Goal: Task Accomplishment & Management: Manage account settings

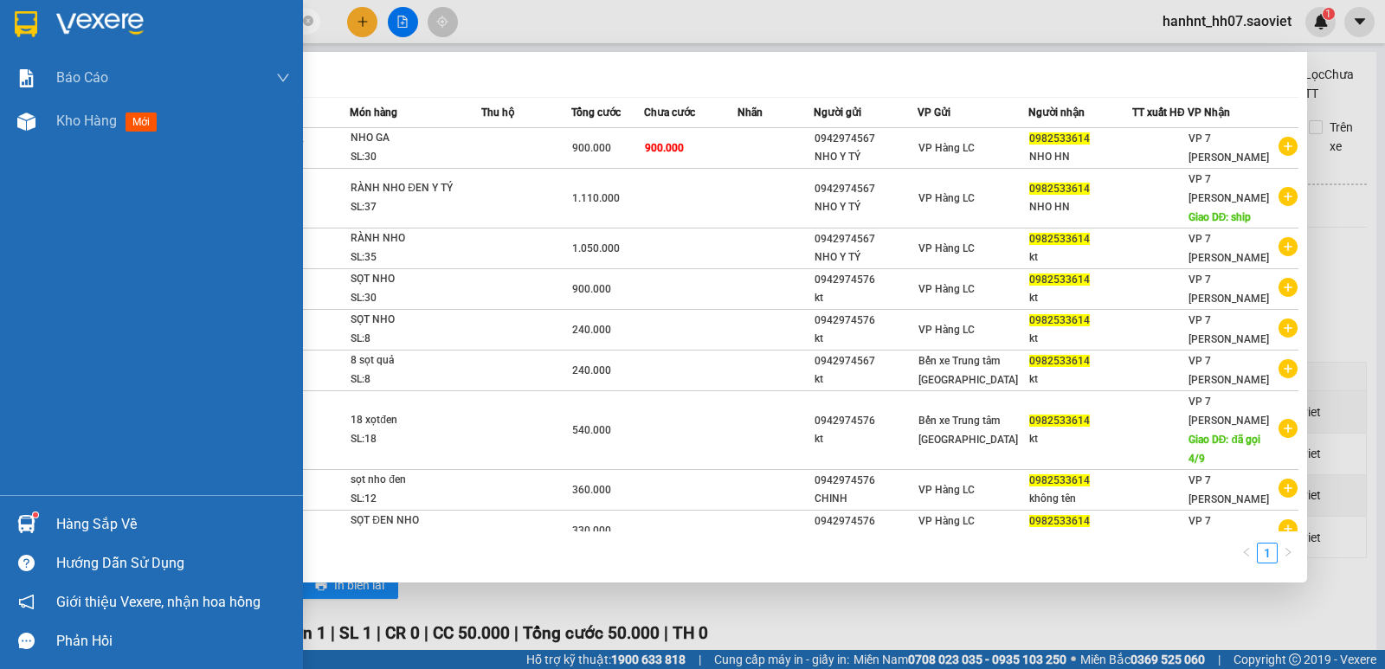
click at [17, 521] on img at bounding box center [26, 524] width 18 height 18
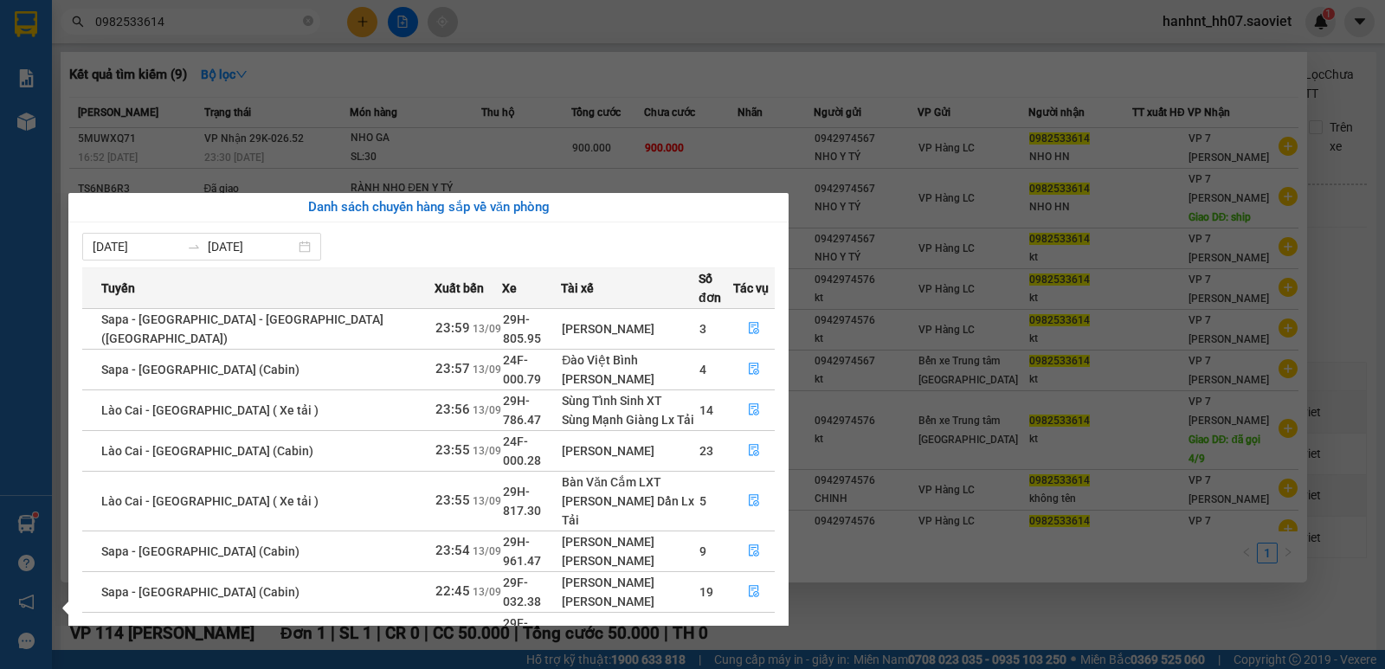
scroll to position [3, 0]
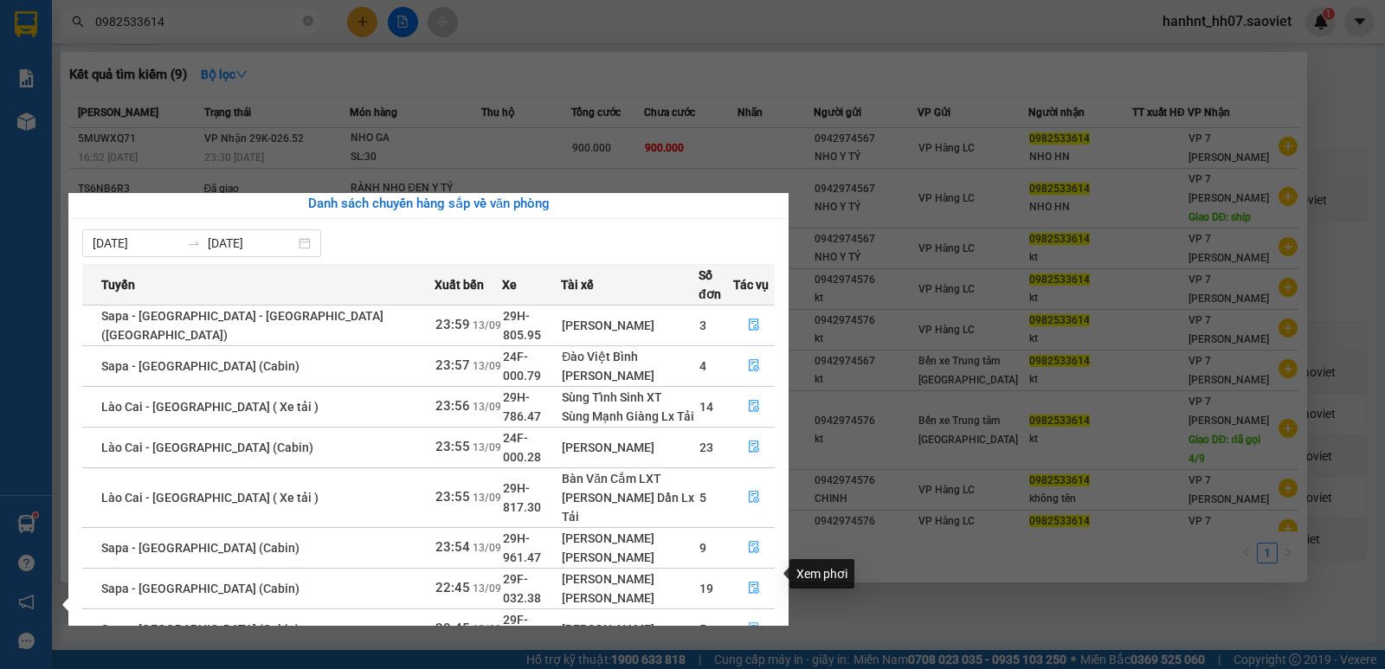
click at [750, 622] on icon "file-done" at bounding box center [754, 628] width 12 height 12
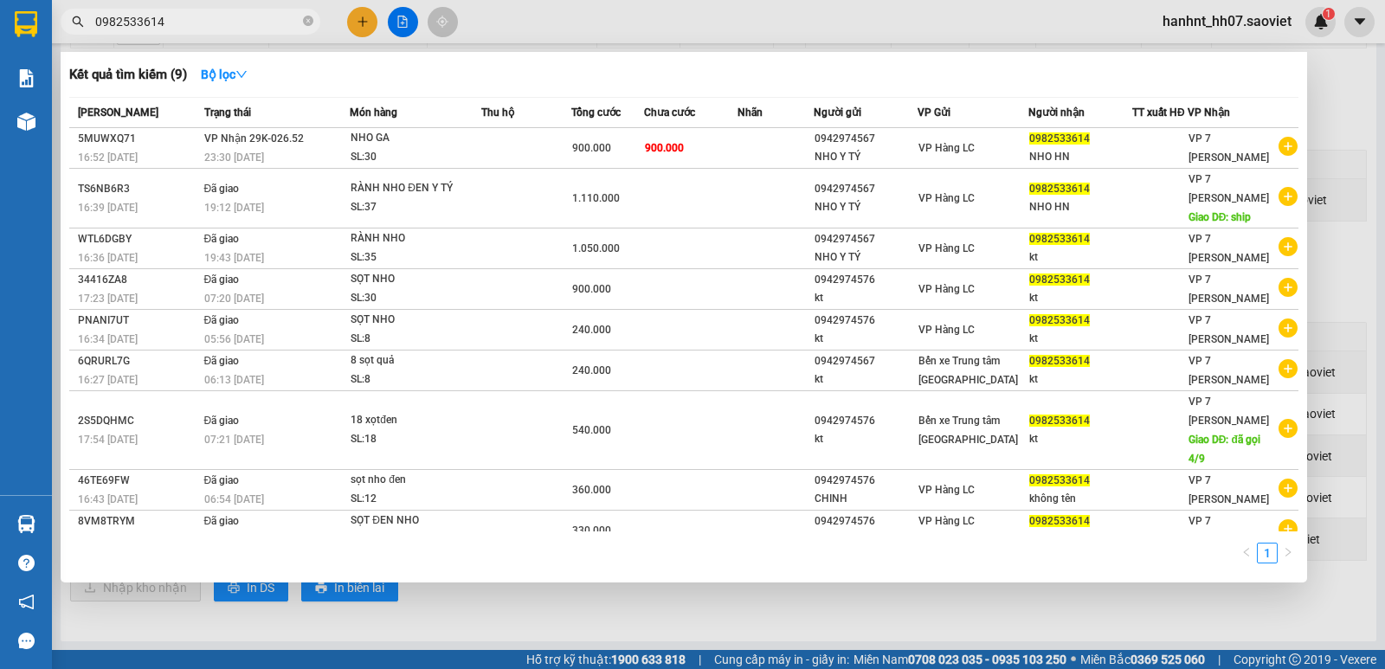
click at [748, 615] on div at bounding box center [692, 334] width 1385 height 669
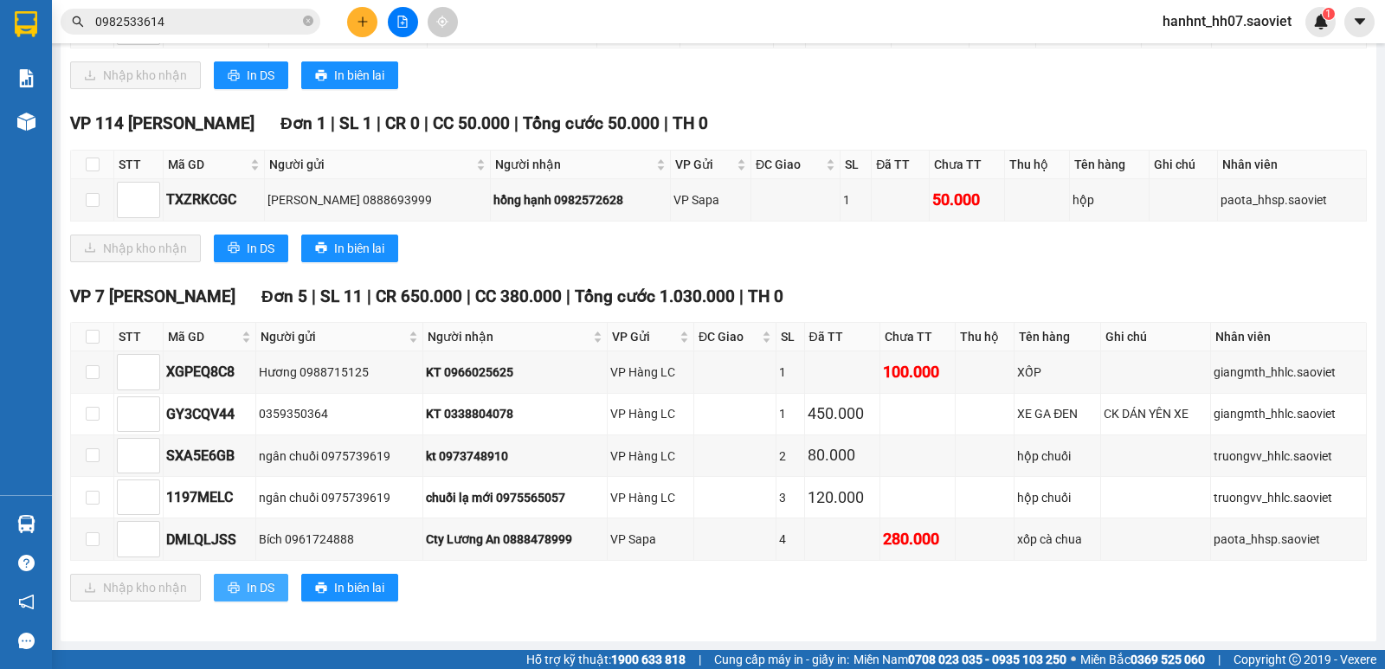
click at [267, 585] on span "In DS" at bounding box center [261, 587] width 28 height 19
click at [97, 339] on input "checkbox" at bounding box center [93, 337] width 14 height 14
checkbox input "true"
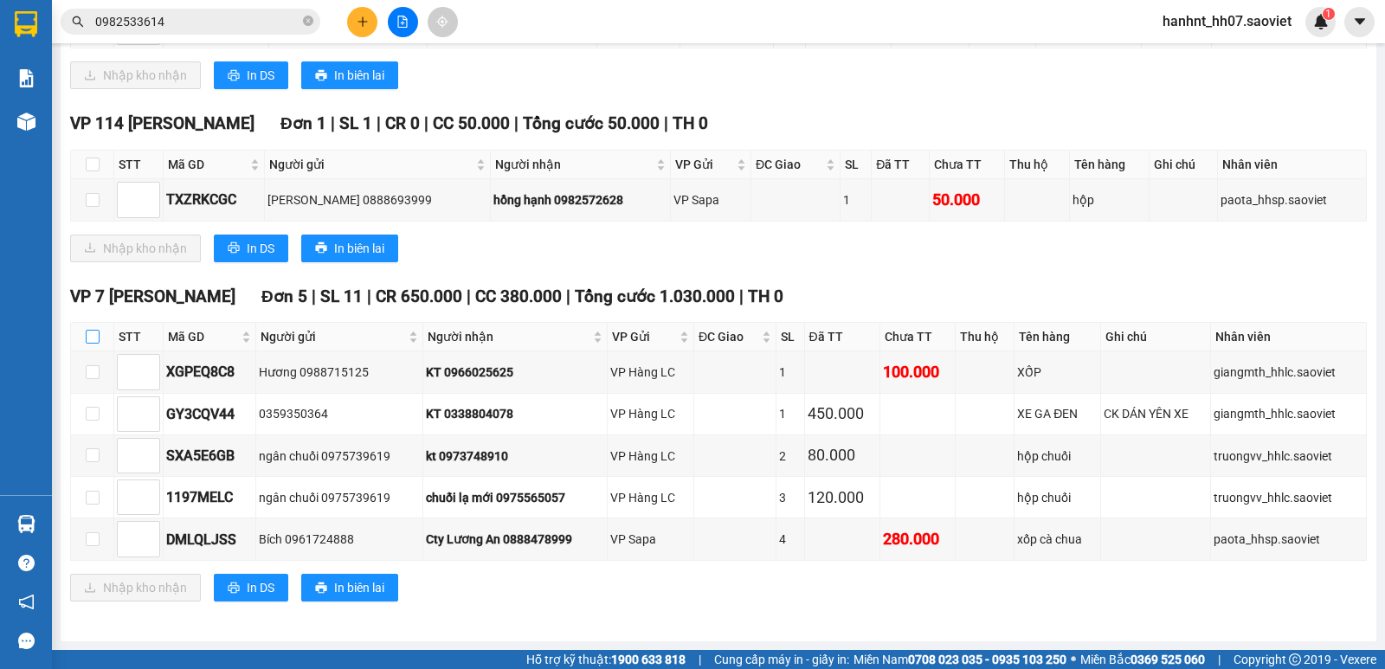
checkbox input "true"
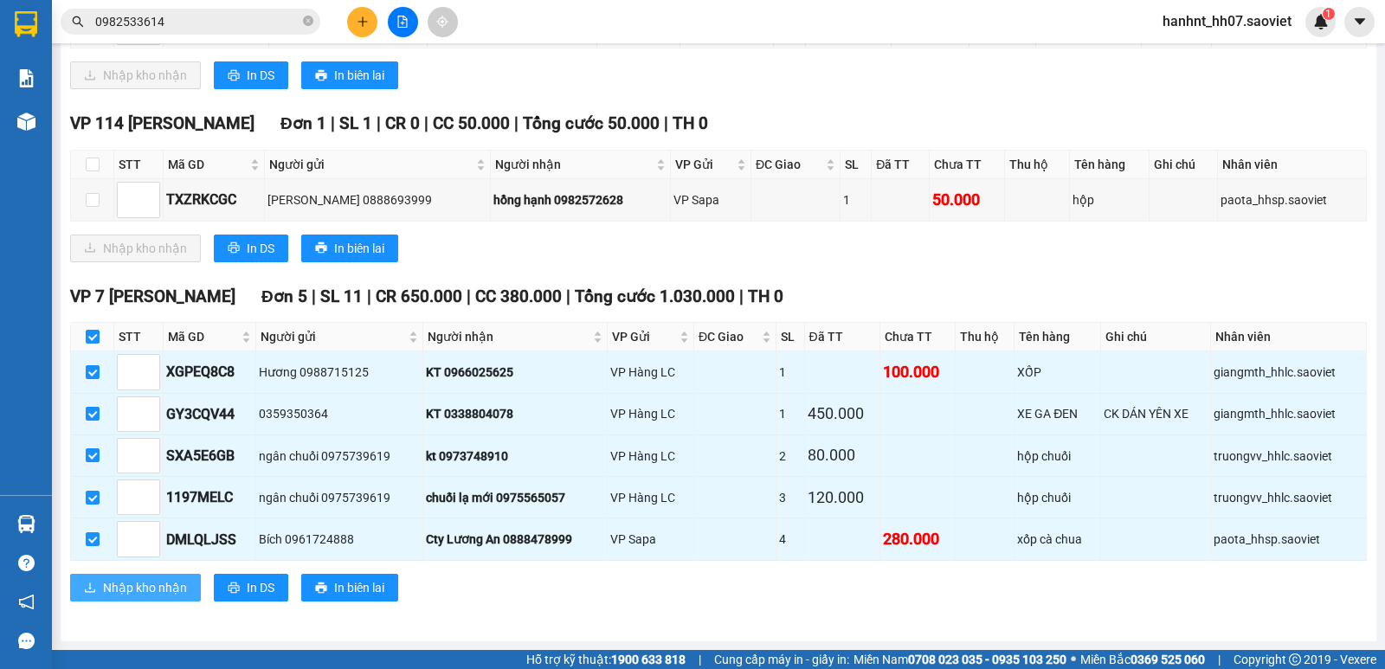
click at [119, 585] on span "Nhập kho nhận" at bounding box center [145, 587] width 84 height 19
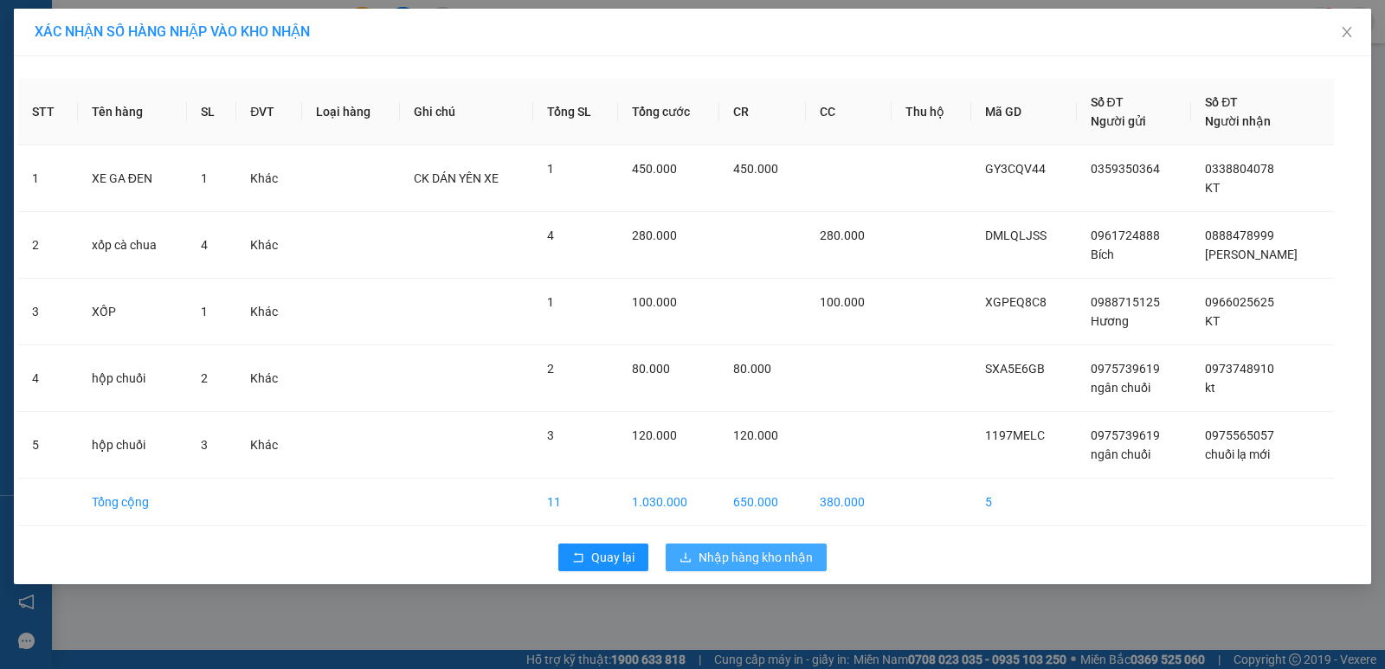
click at [710, 555] on span "Nhập hàng kho nhận" at bounding box center [756, 557] width 114 height 19
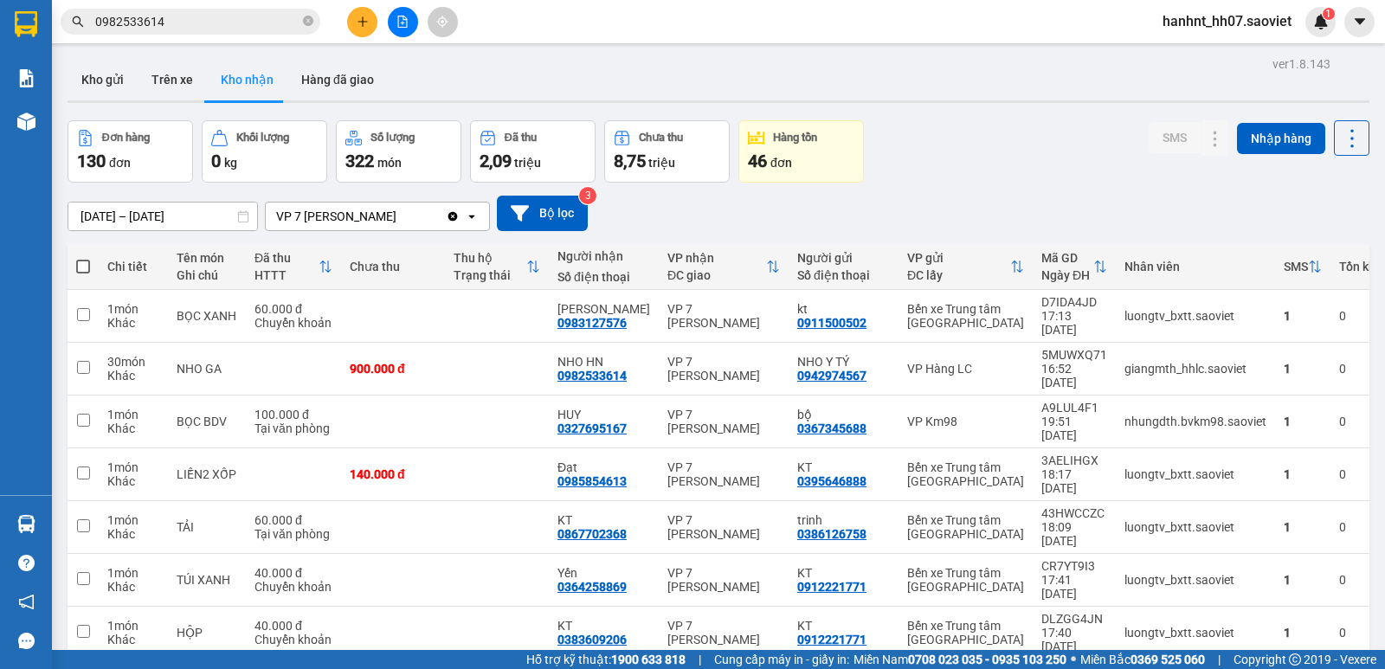
click at [1284, 275] on div "SMS" at bounding box center [1303, 266] width 38 height 35
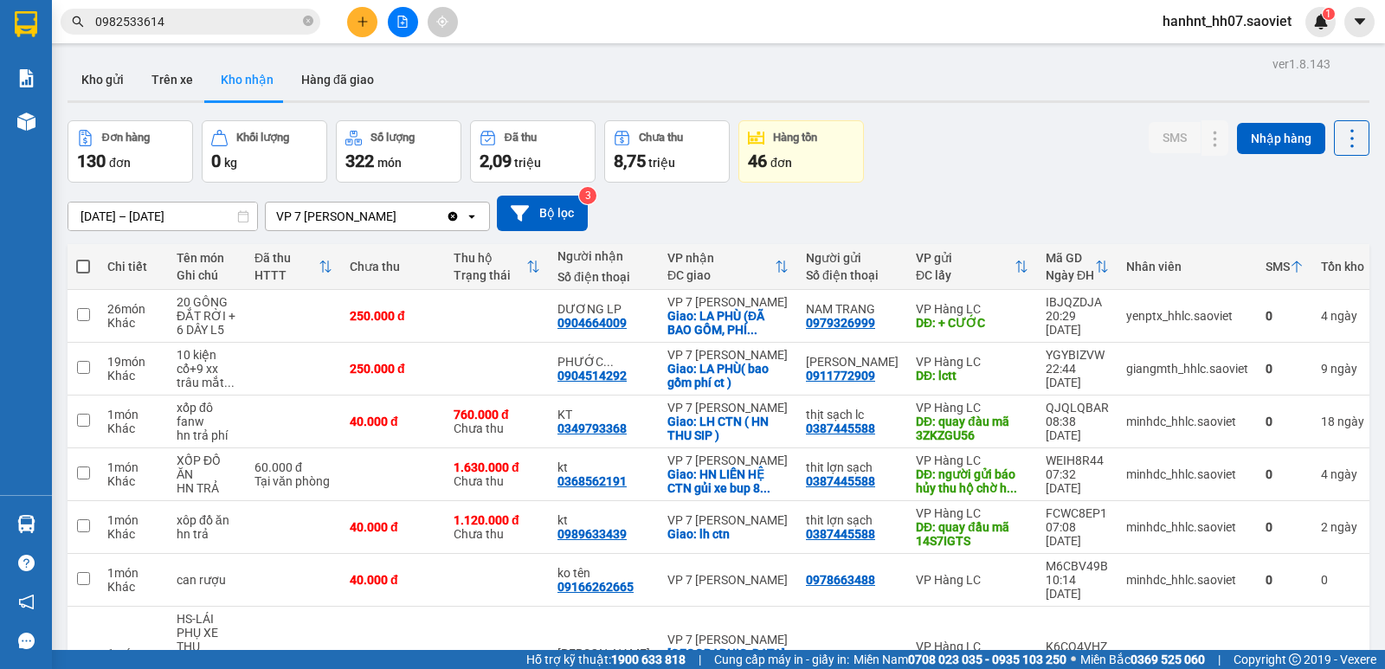
click at [1290, 268] on icon at bounding box center [1297, 267] width 14 height 14
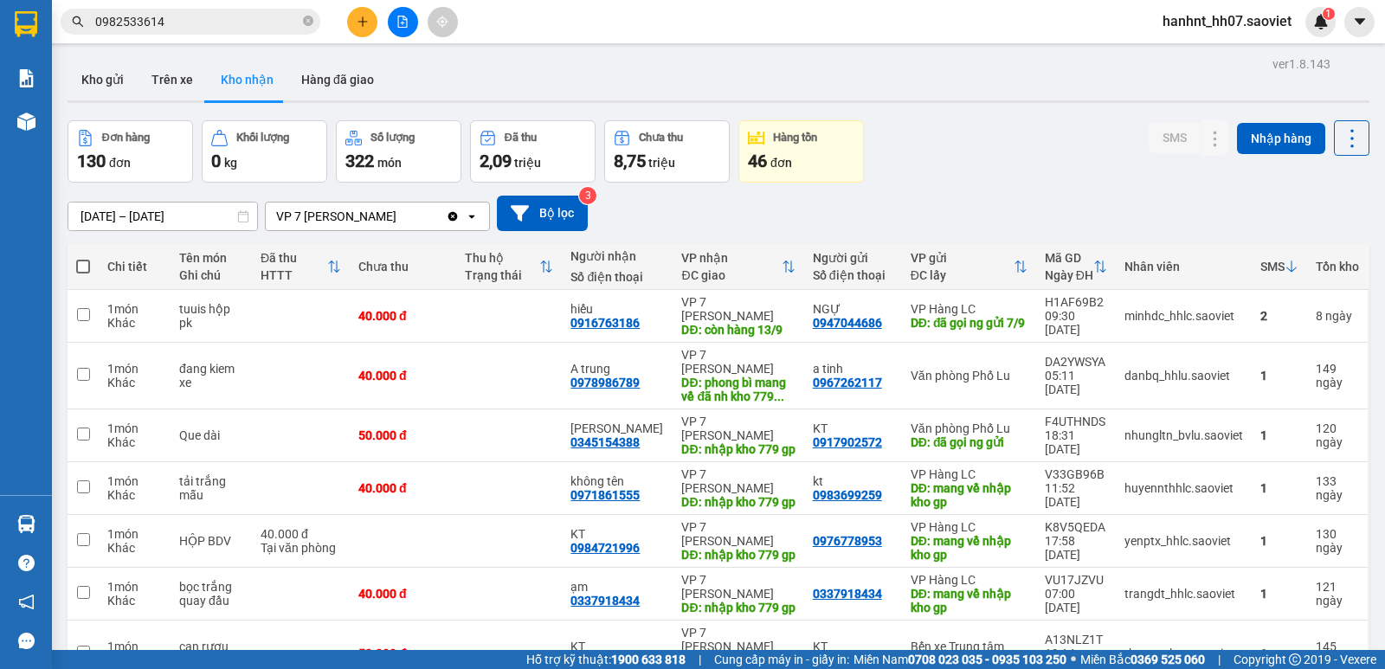
click at [1285, 268] on icon at bounding box center [1292, 267] width 14 height 14
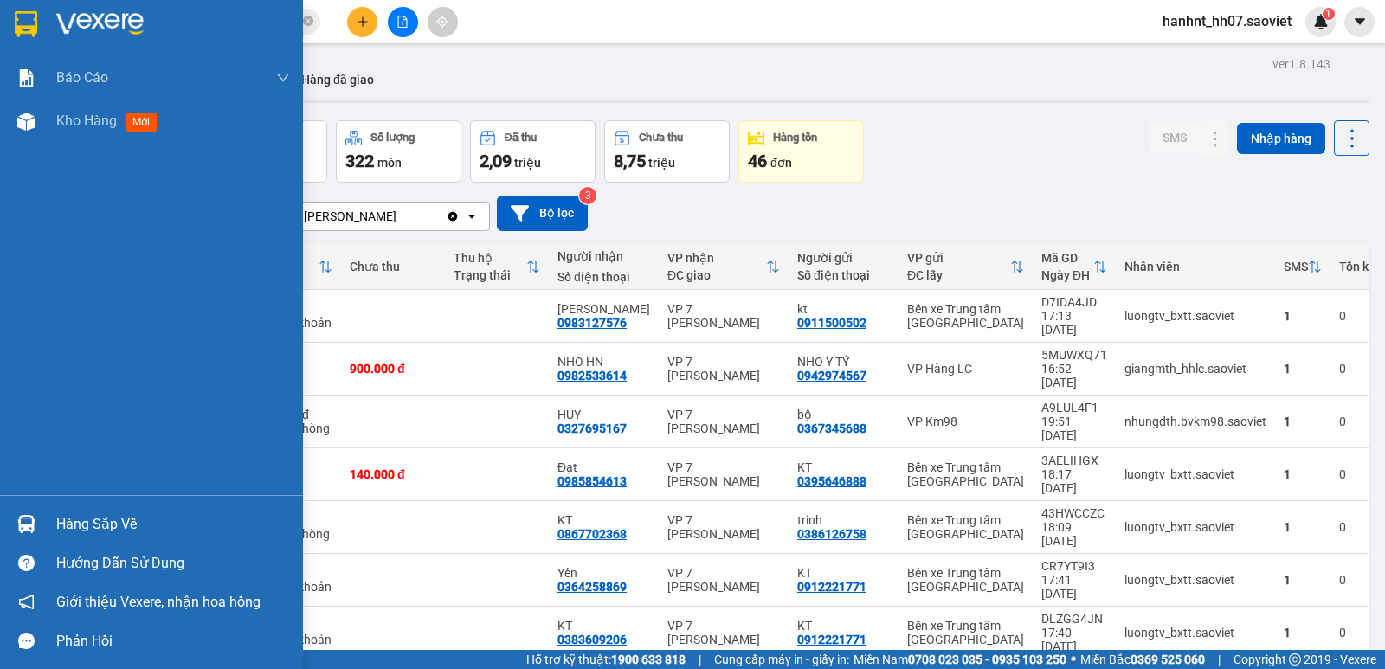
click at [37, 519] on div at bounding box center [26, 524] width 30 height 30
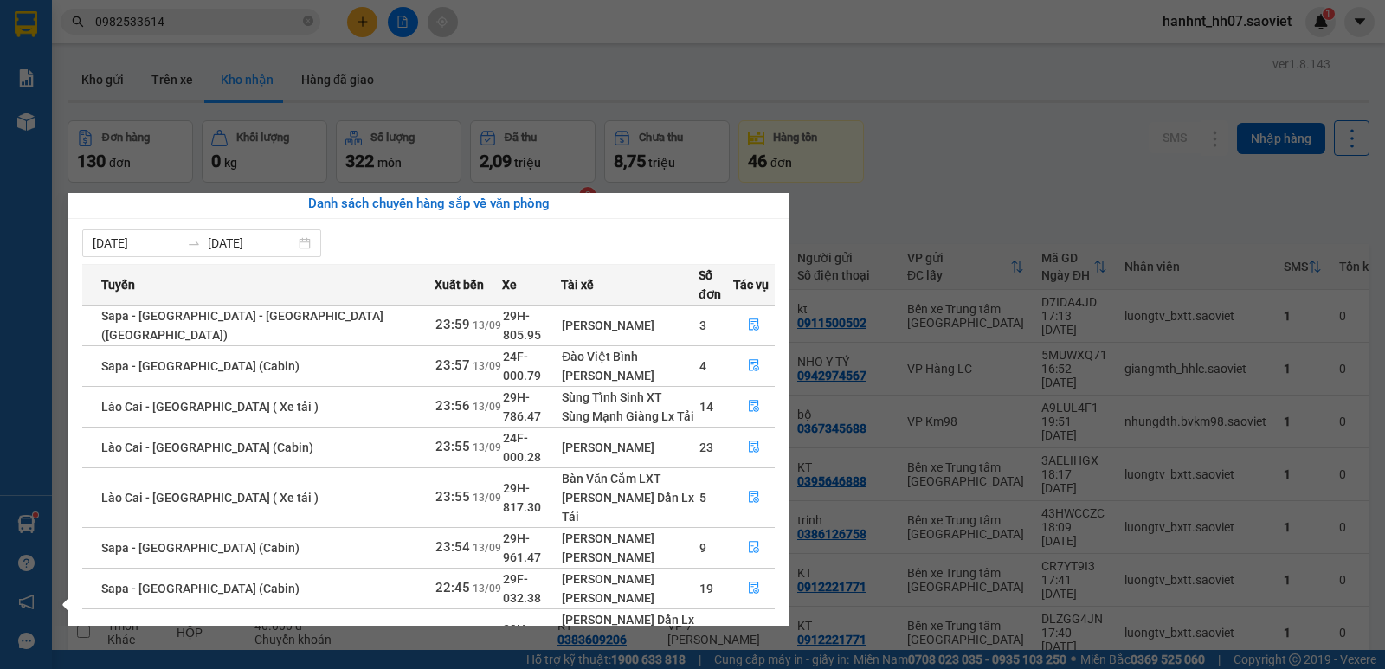
click at [862, 222] on section "Kết quả tìm kiếm ( 9 ) Bộ lọc Mã ĐH Trạng thái Món hàng Thu hộ Tổng cước Chưa c…" at bounding box center [692, 334] width 1385 height 669
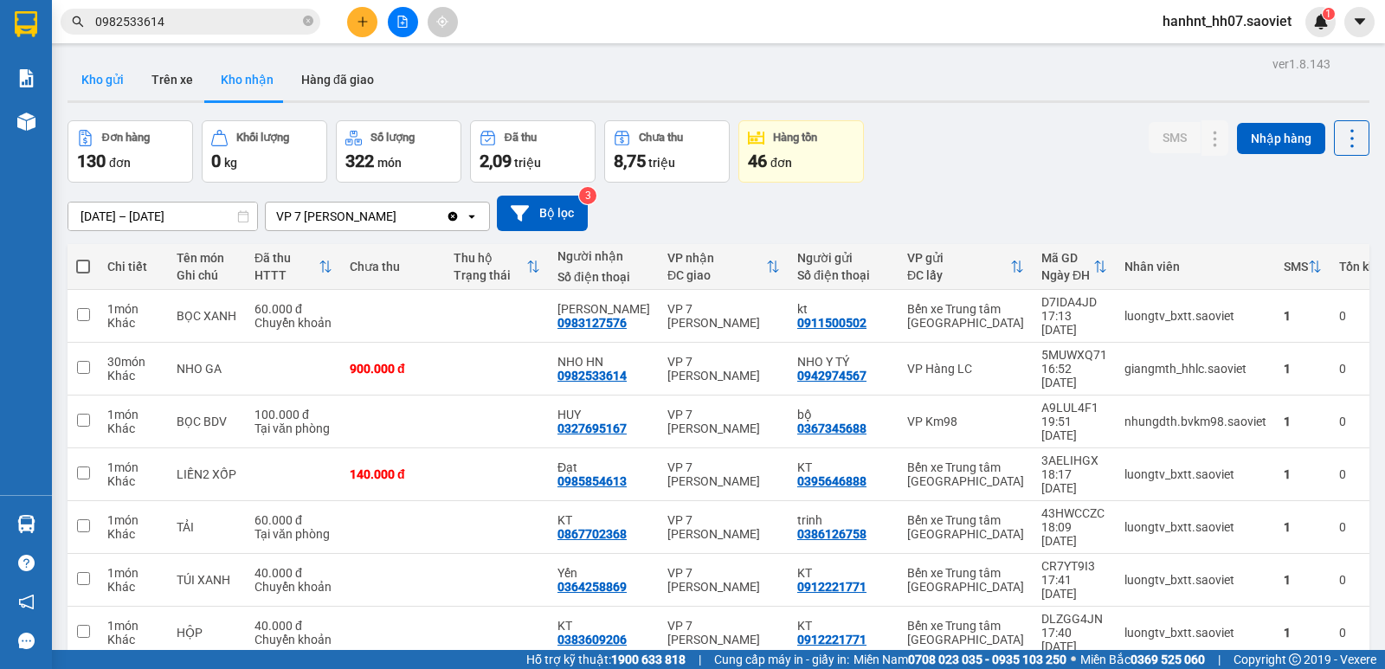
click at [113, 92] on button "Kho gửi" at bounding box center [103, 80] width 70 height 42
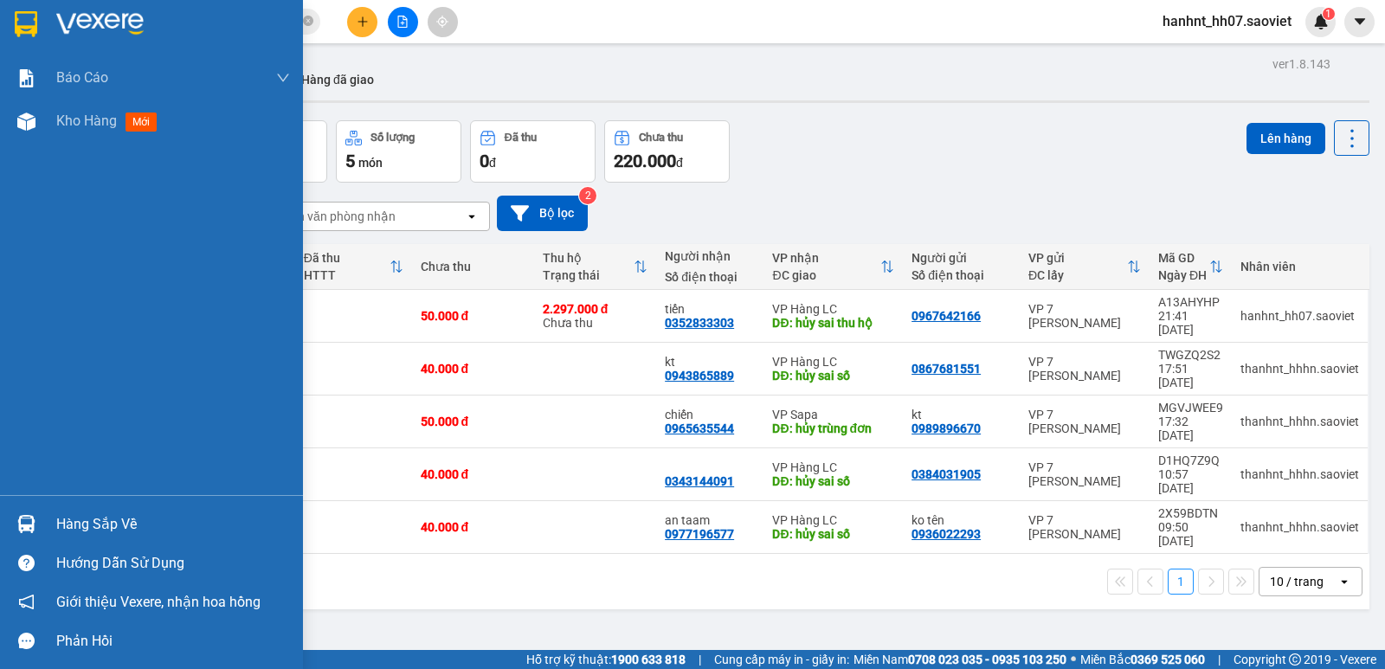
click at [57, 522] on div "Hàng sắp về" at bounding box center [173, 525] width 234 height 26
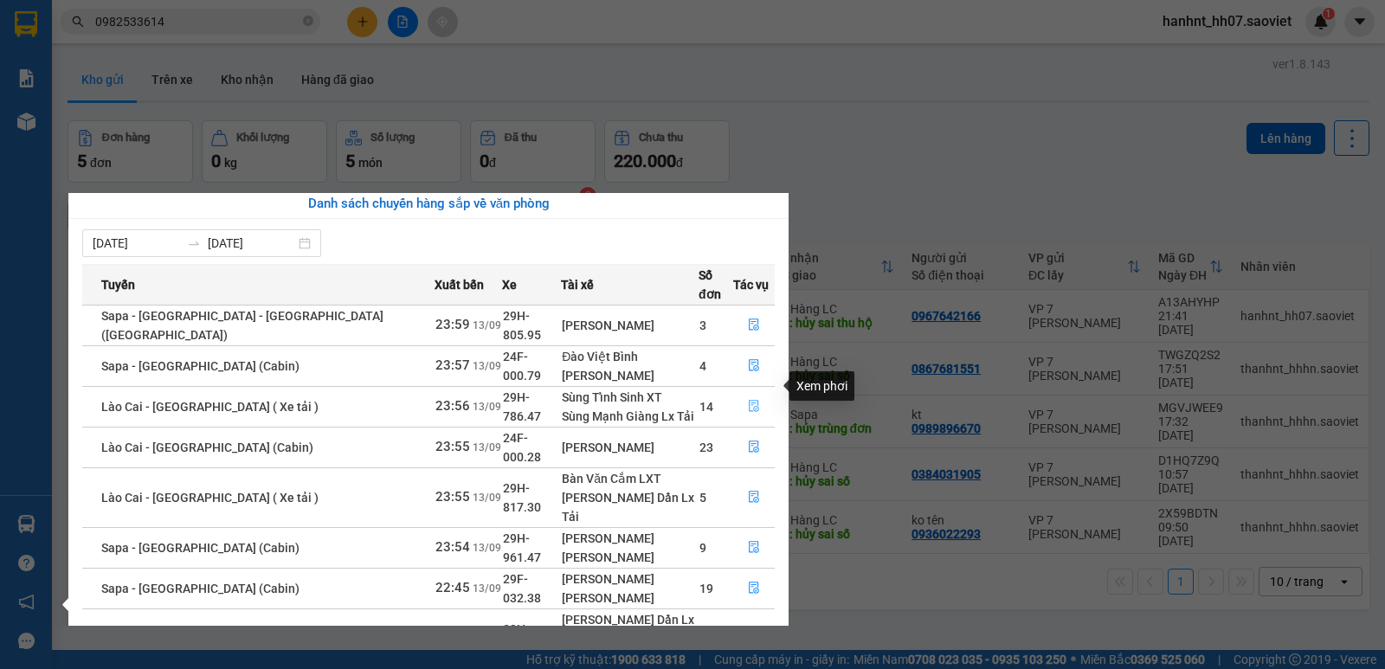
click at [736, 393] on button "button" at bounding box center [754, 407] width 40 height 28
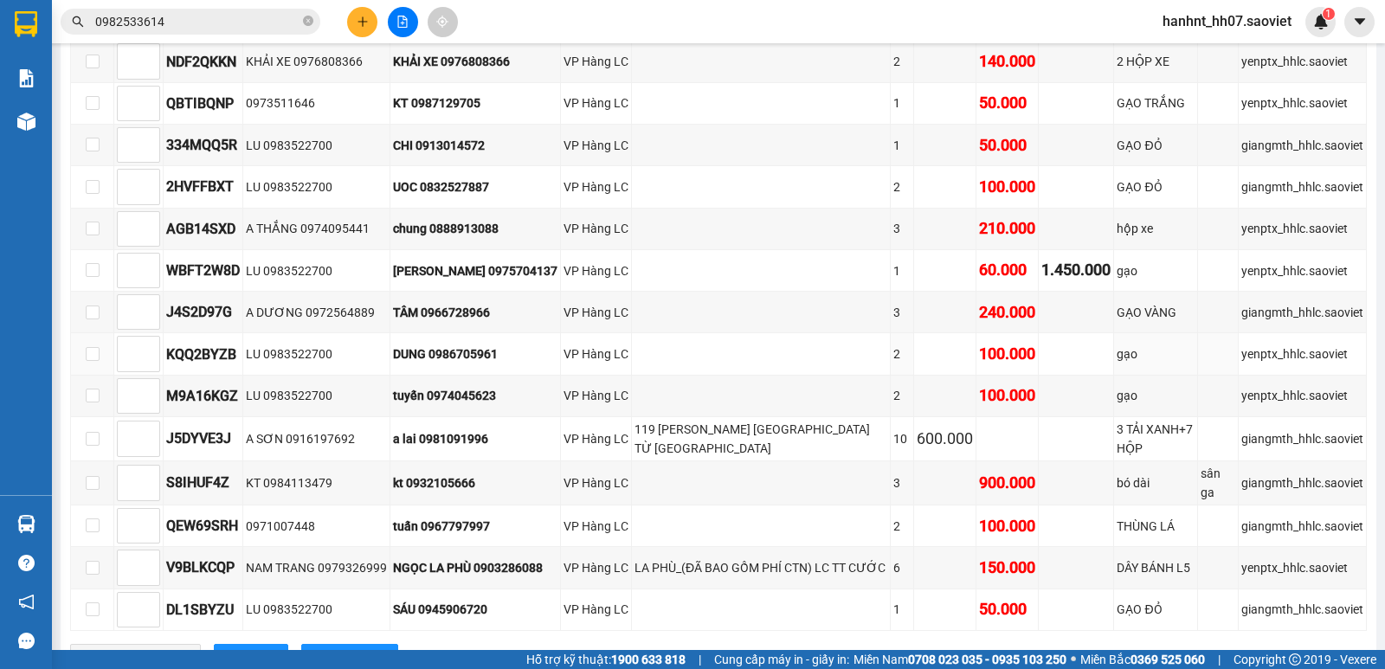
scroll to position [1240, 0]
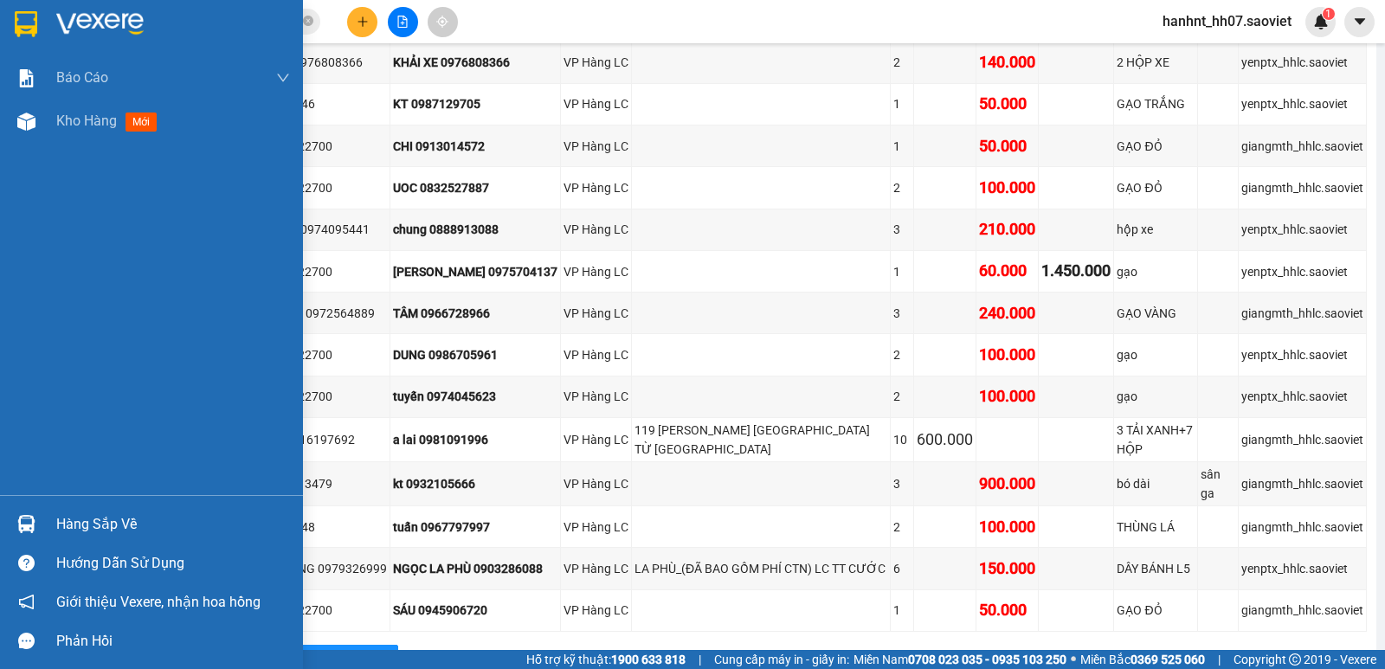
click at [63, 528] on div "Hàng sắp về" at bounding box center [173, 525] width 234 height 26
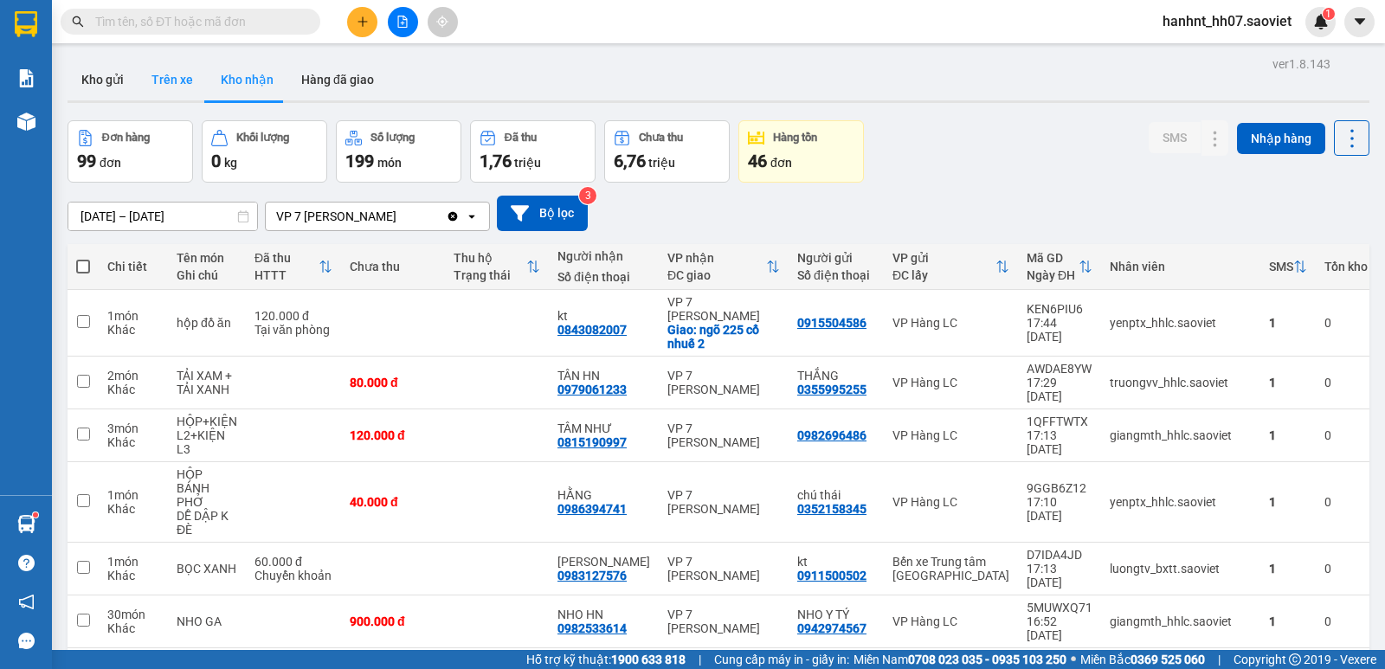
click at [189, 84] on button "Trên xe" at bounding box center [172, 80] width 69 height 42
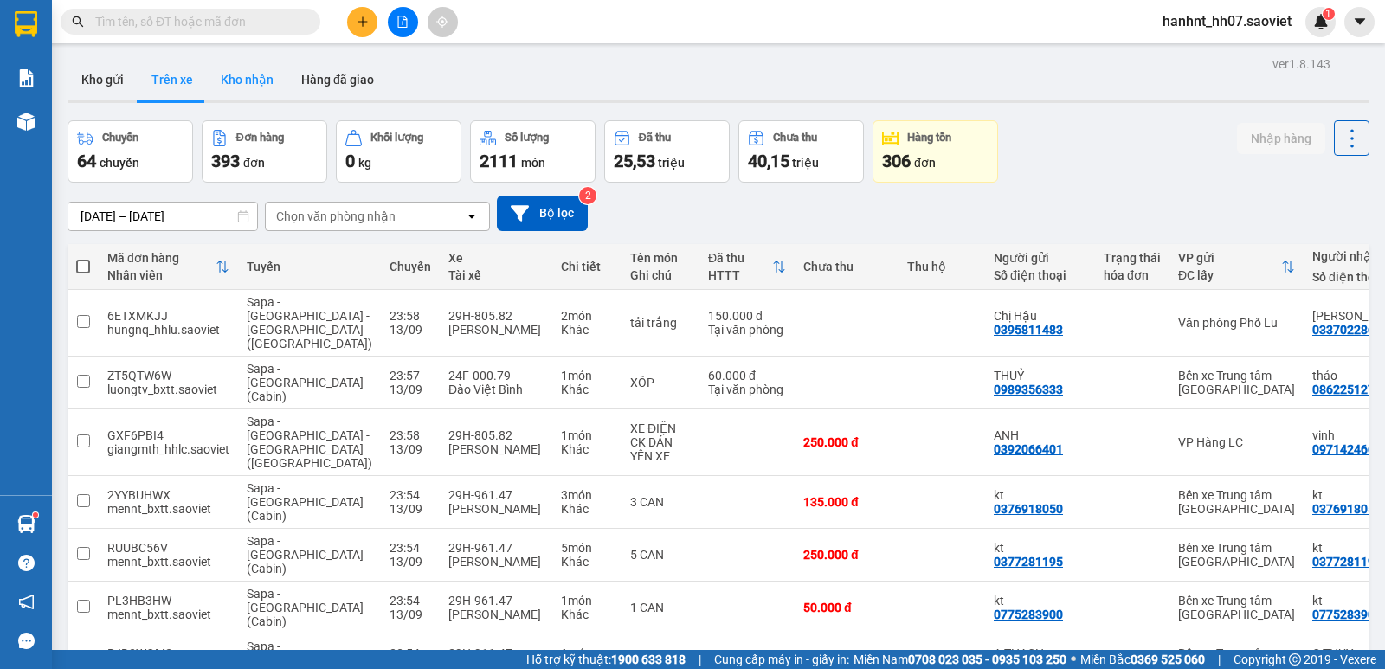
click at [245, 86] on button "Kho nhận" at bounding box center [247, 80] width 80 height 42
type input "[DATE] – [DATE]"
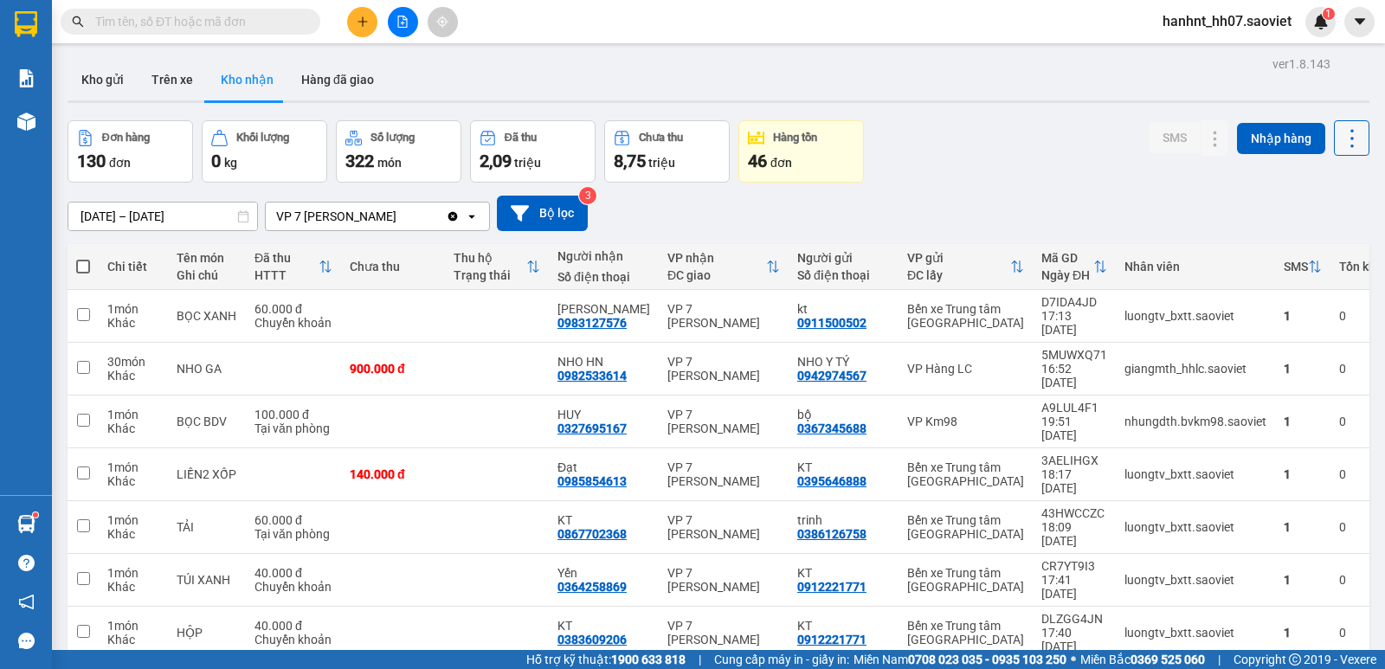
click at [1347, 132] on icon at bounding box center [1352, 138] width 24 height 24
click at [1314, 215] on span "Làm mới" at bounding box center [1315, 216] width 48 height 17
click at [1308, 266] on icon at bounding box center [1315, 267] width 14 height 14
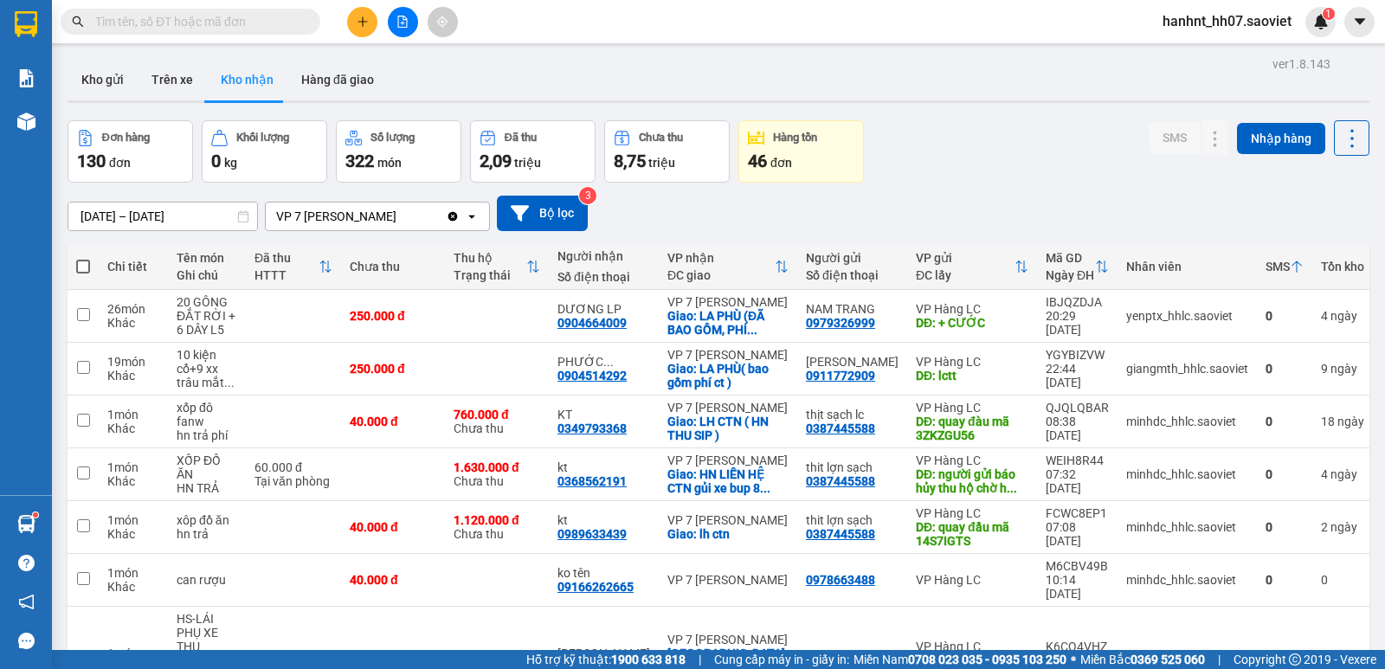
click at [1290, 266] on icon at bounding box center [1297, 267] width 14 height 14
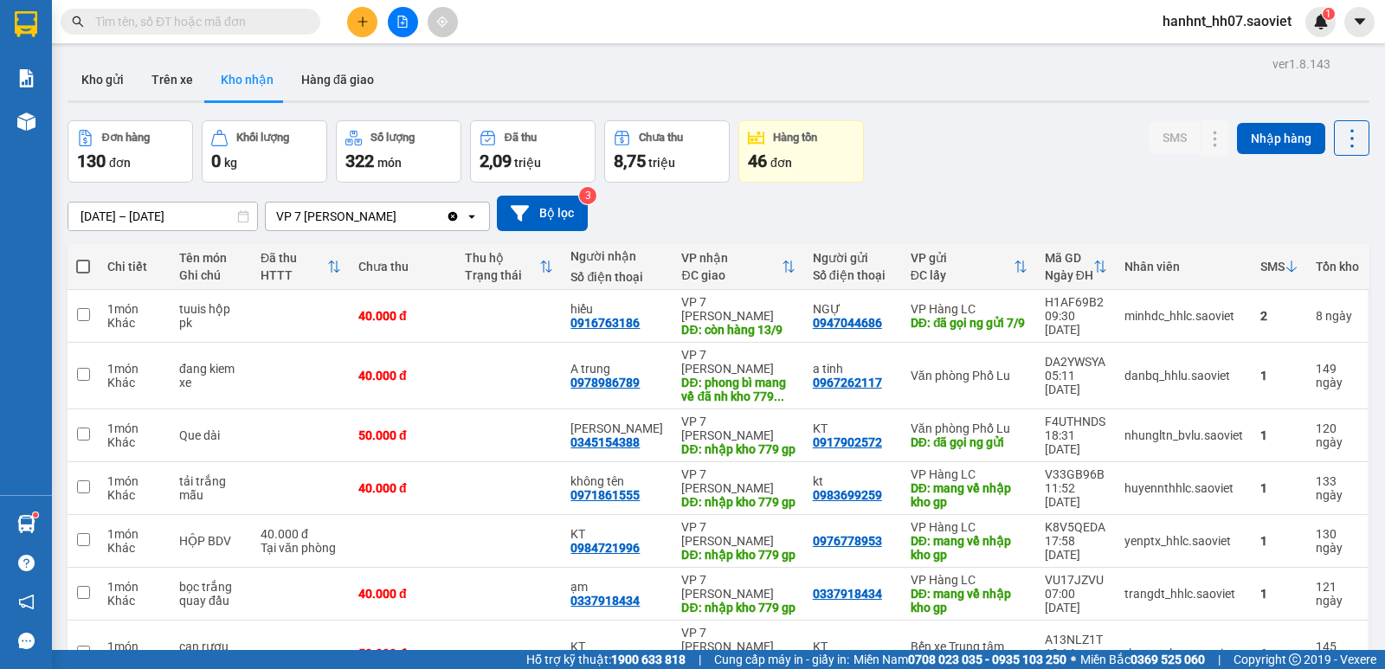
click at [1285, 266] on icon at bounding box center [1292, 267] width 14 height 14
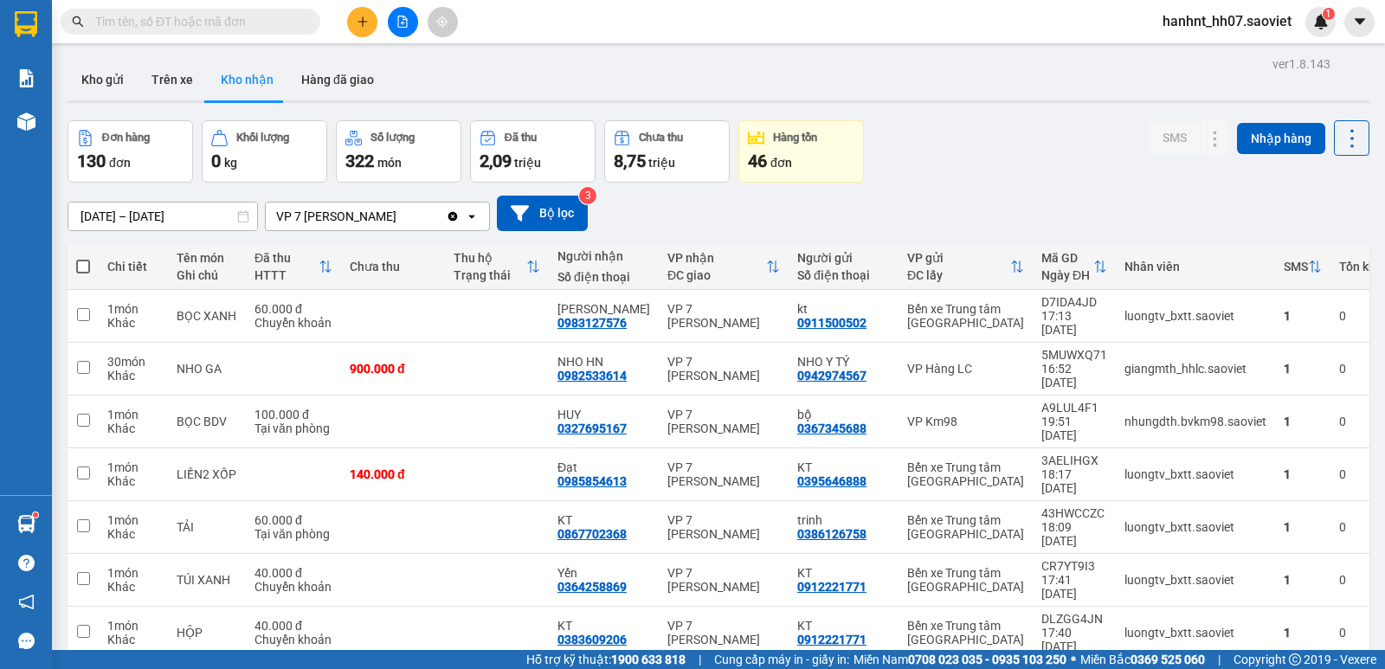
click at [272, 20] on input "text" at bounding box center [197, 21] width 204 height 19
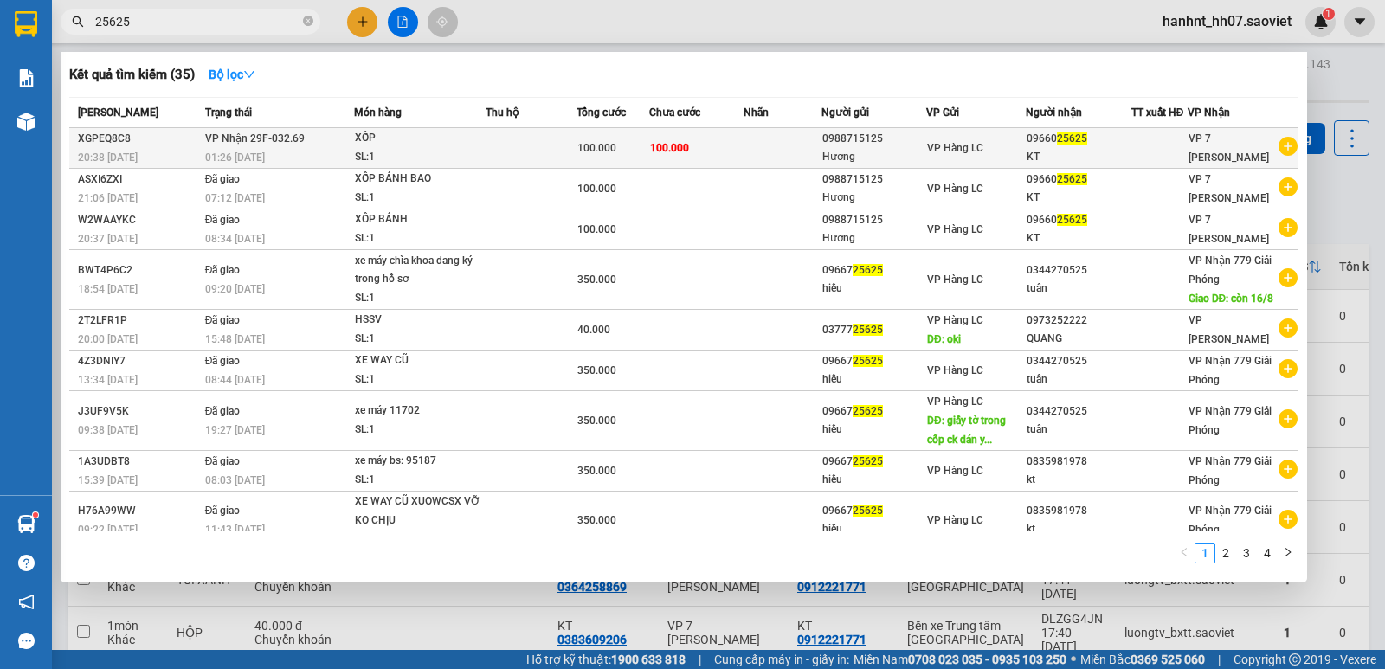
type input "25625"
click at [372, 151] on div "SL: 1" at bounding box center [420, 157] width 130 height 19
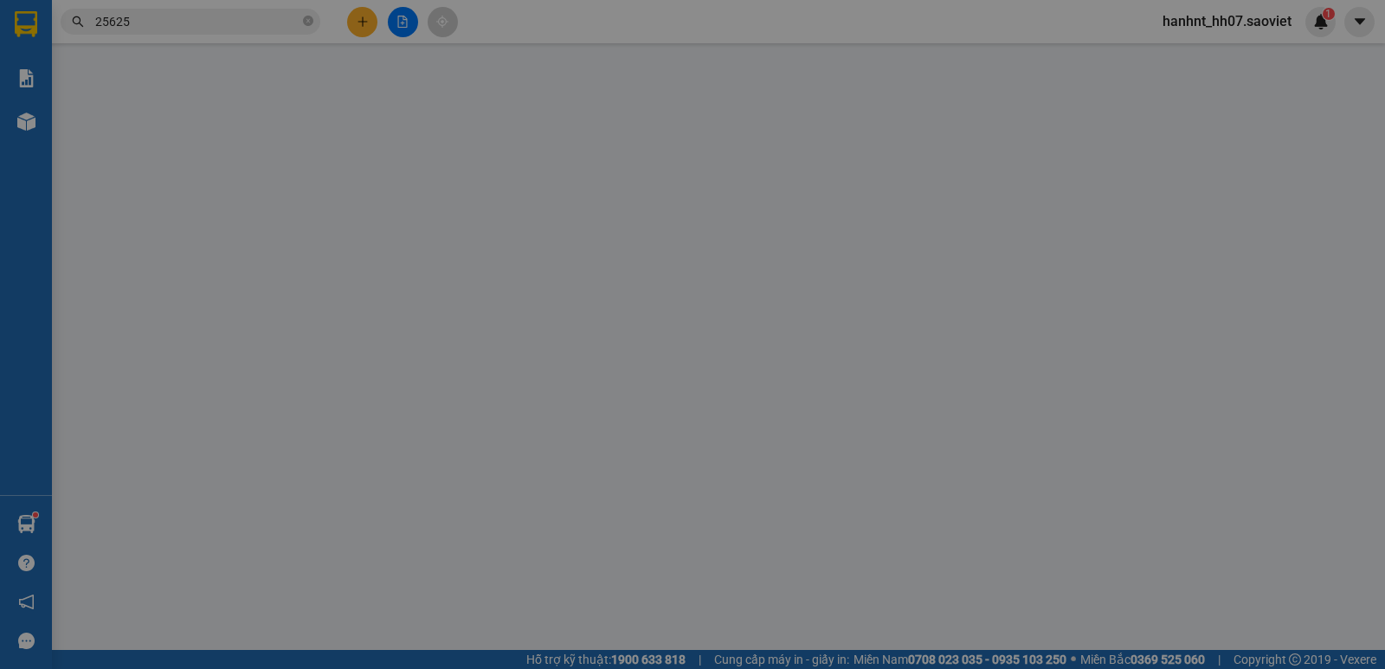
type input "0988715125"
type input "Hương"
type input "0966025625"
type input "KT"
type input "100.000"
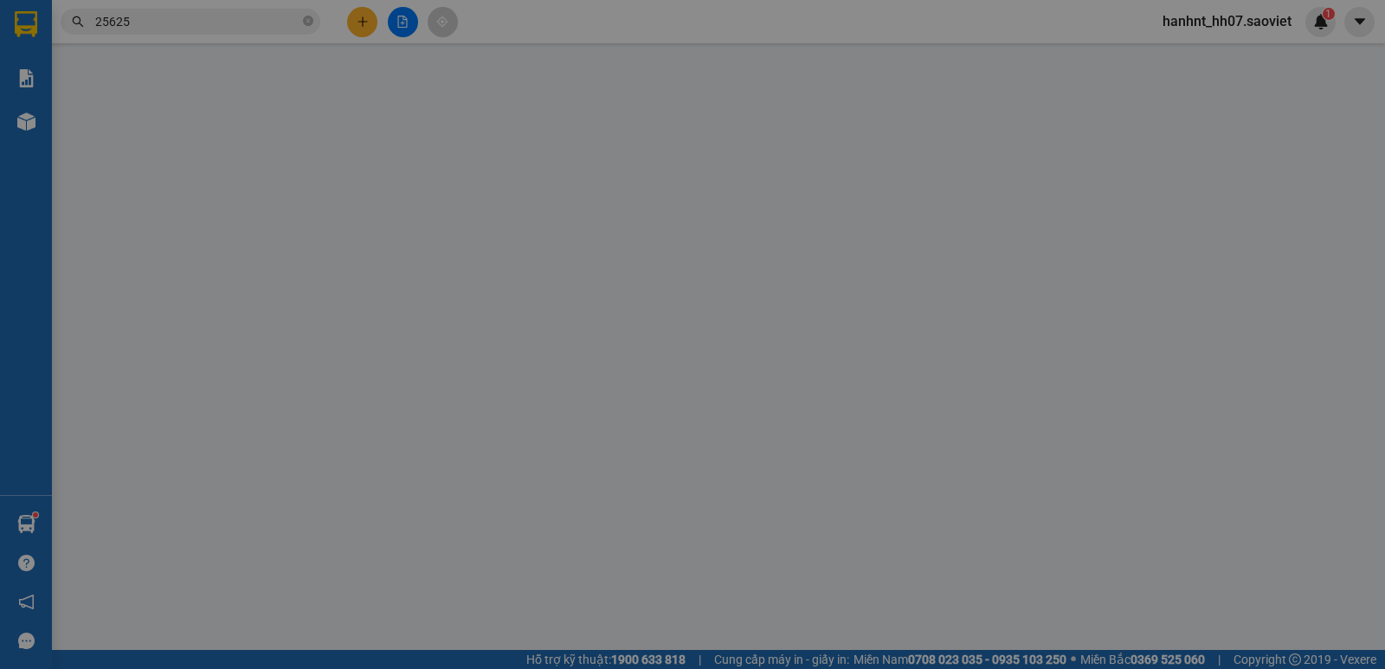
type input "100.000"
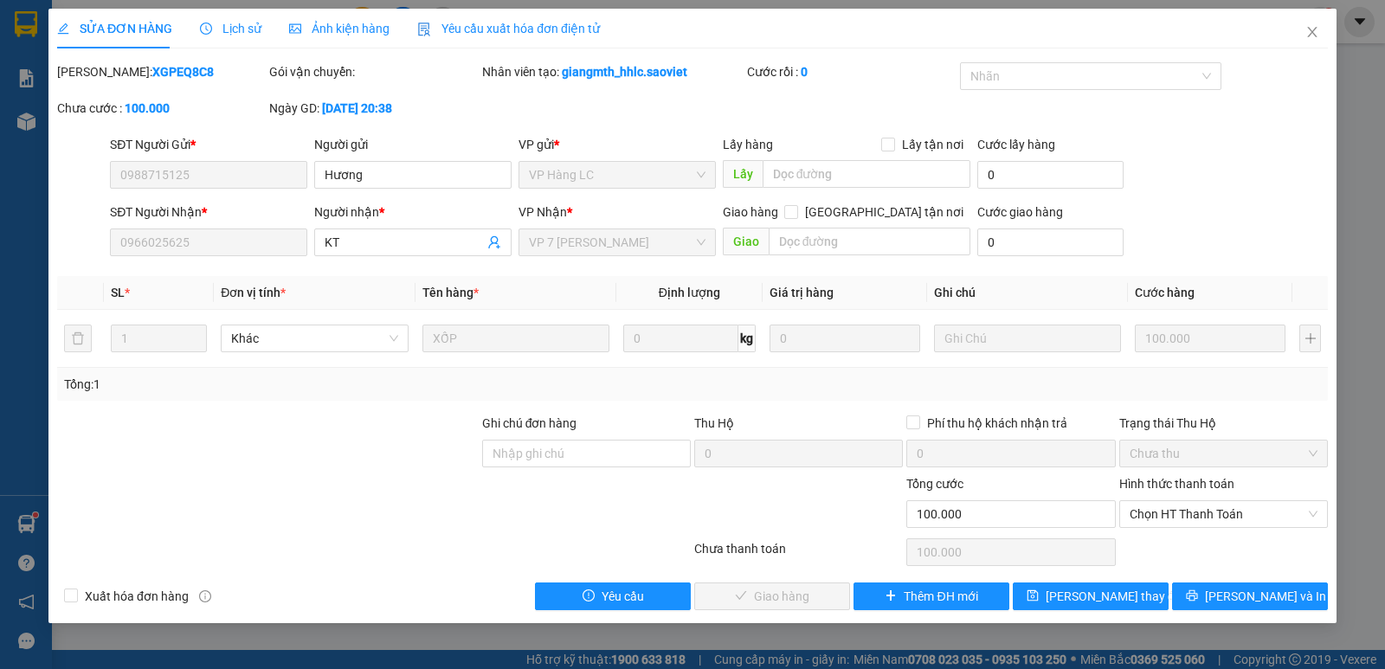
click at [221, 22] on span "Lịch sử" at bounding box center [230, 29] width 61 height 14
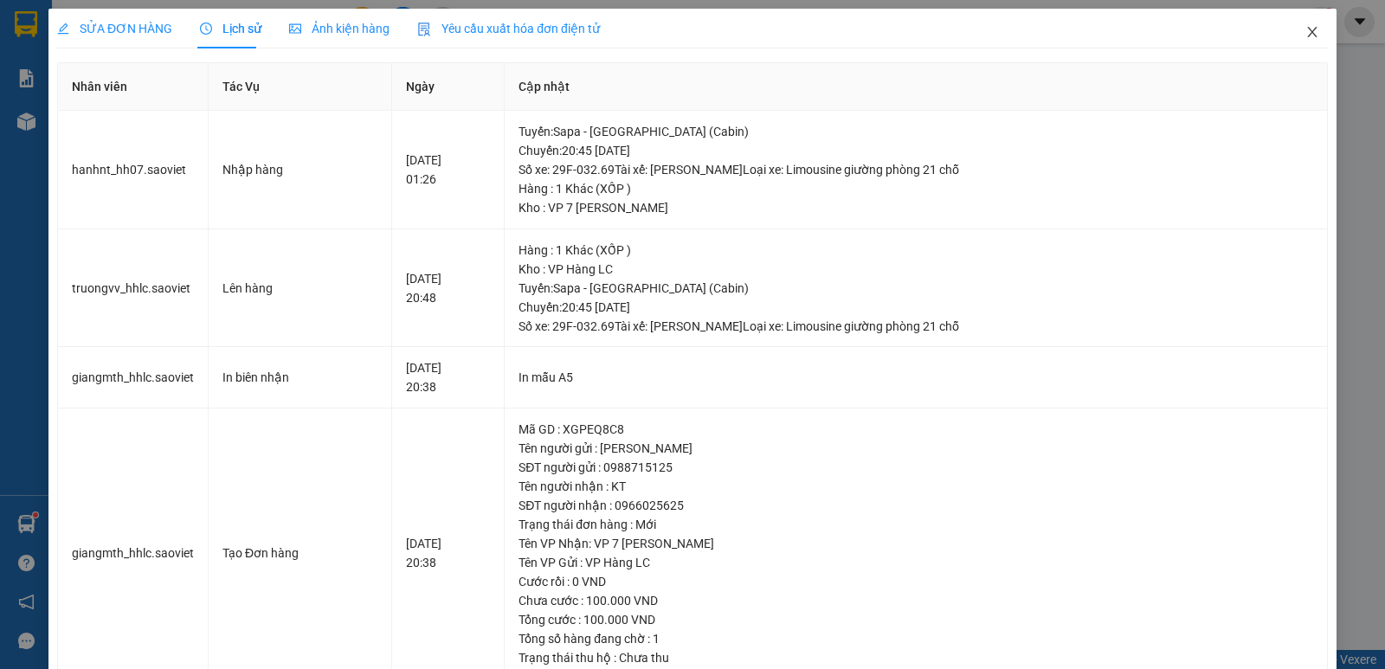
click at [1305, 36] on icon "close" at bounding box center [1312, 32] width 14 height 14
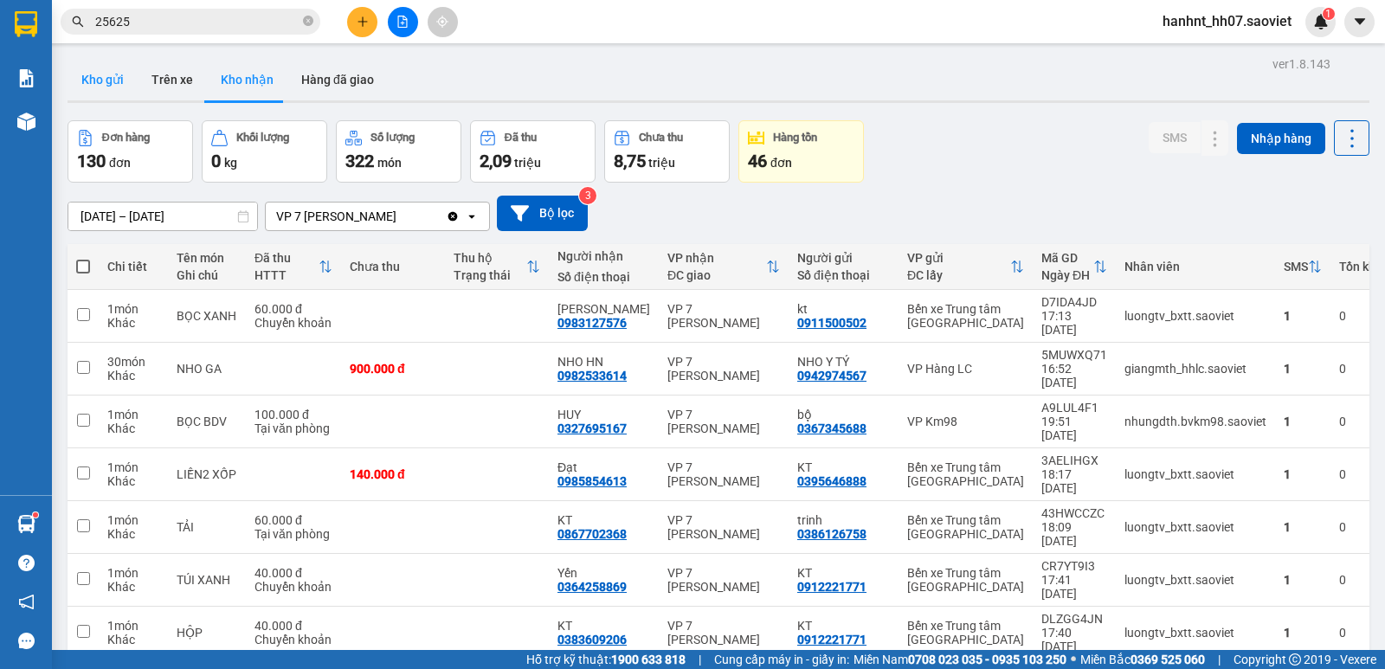
click at [89, 81] on button "Kho gửi" at bounding box center [103, 80] width 70 height 42
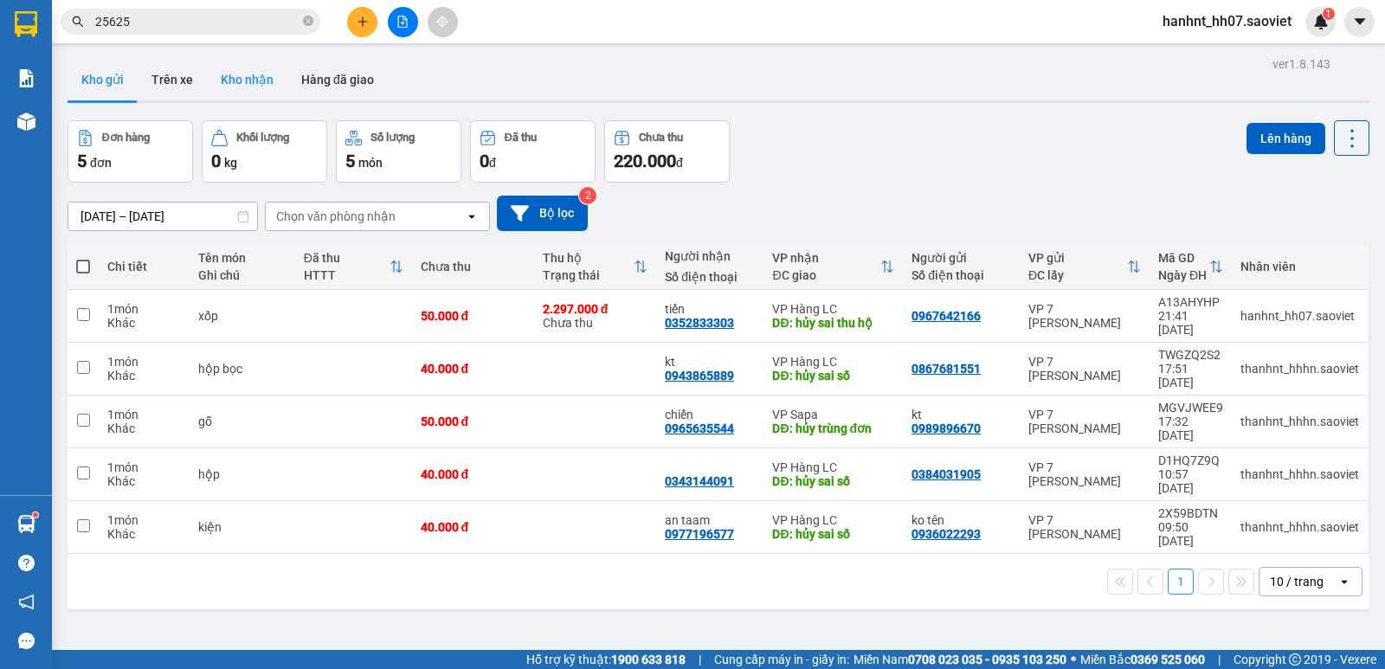
click at [222, 84] on button "Kho nhận" at bounding box center [247, 80] width 80 height 42
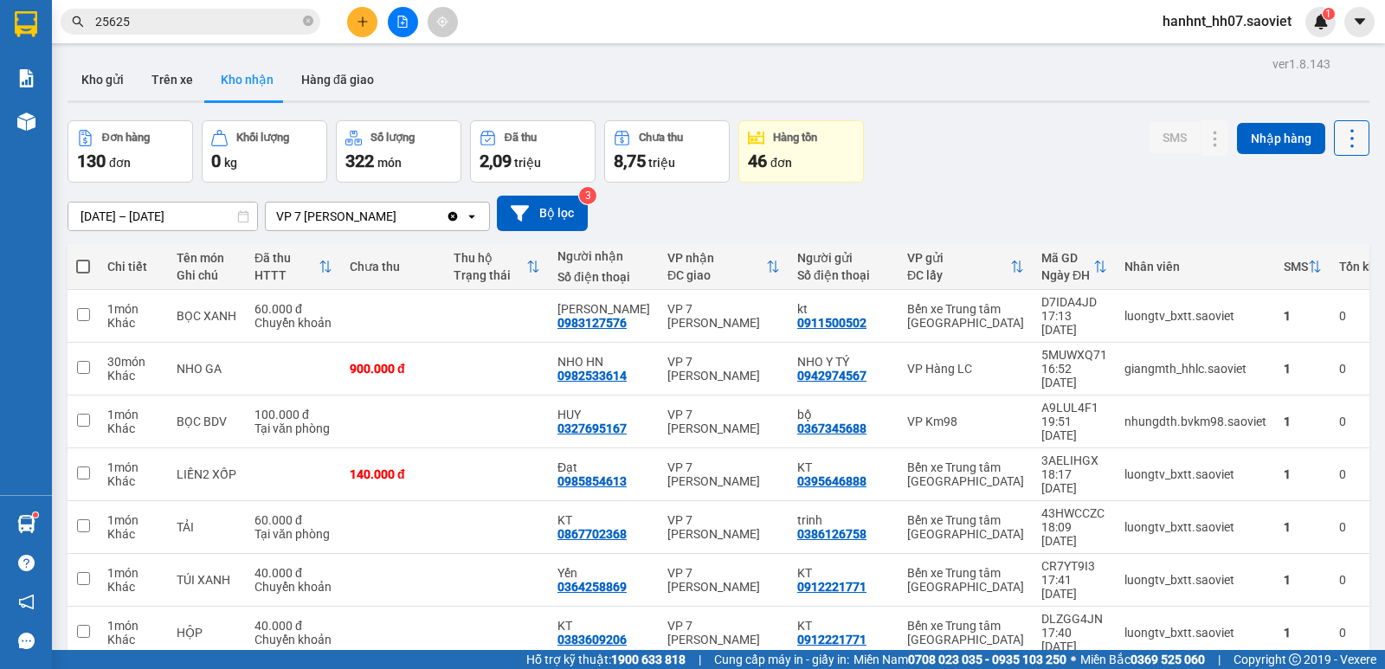
click at [1340, 147] on icon at bounding box center [1352, 138] width 24 height 24
click at [1331, 217] on span "Làm mới" at bounding box center [1315, 216] width 48 height 17
click at [1308, 265] on icon at bounding box center [1315, 267] width 14 height 14
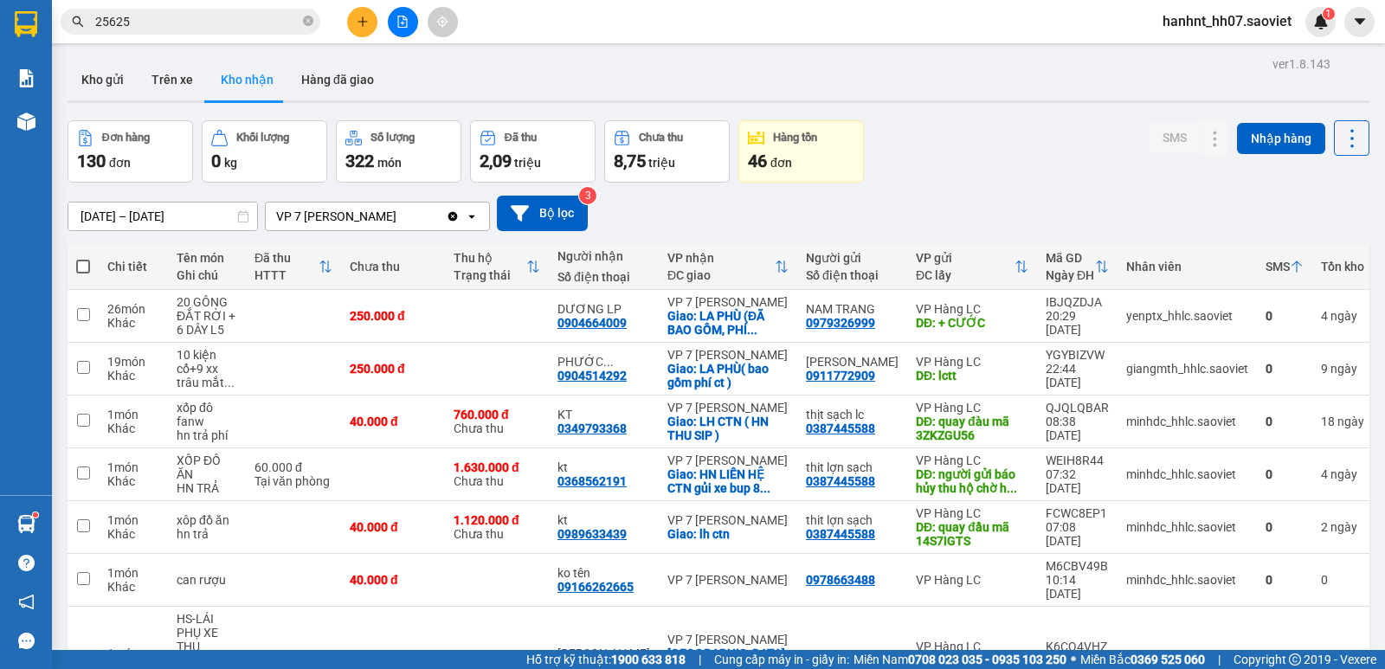
click at [1290, 265] on icon at bounding box center [1297, 267] width 14 height 14
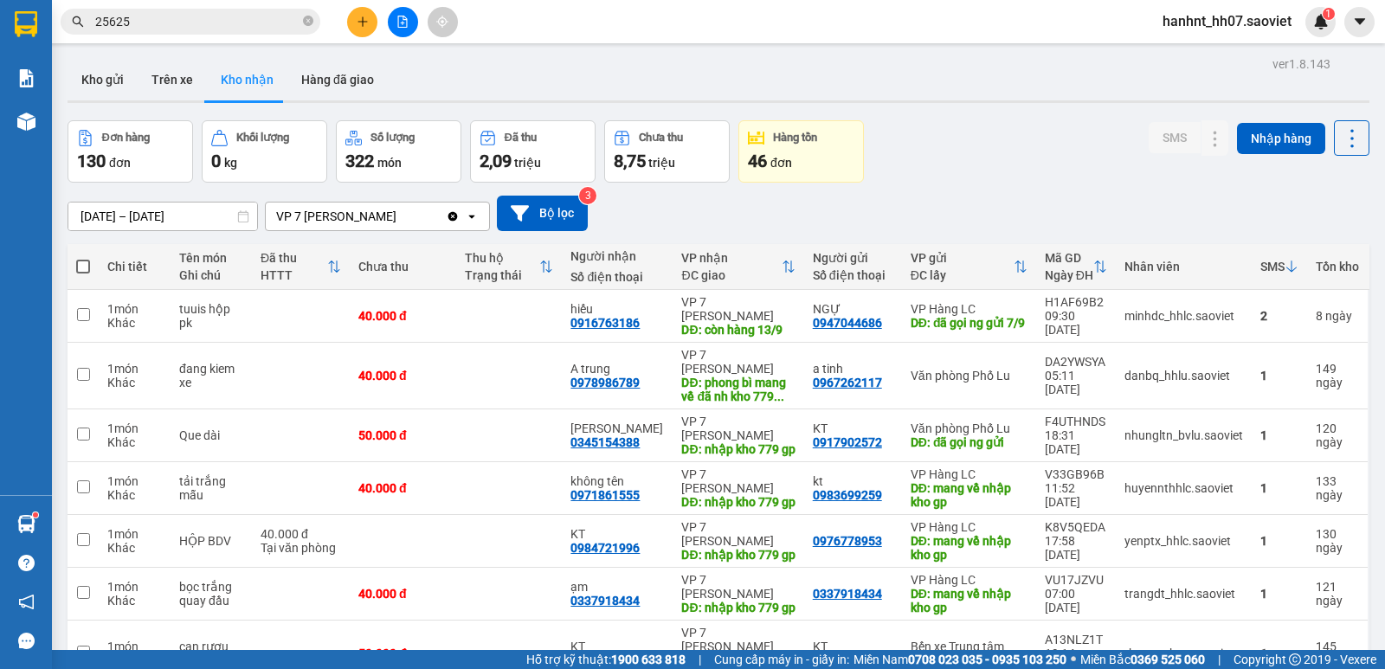
click at [1285, 265] on icon at bounding box center [1292, 267] width 14 height 14
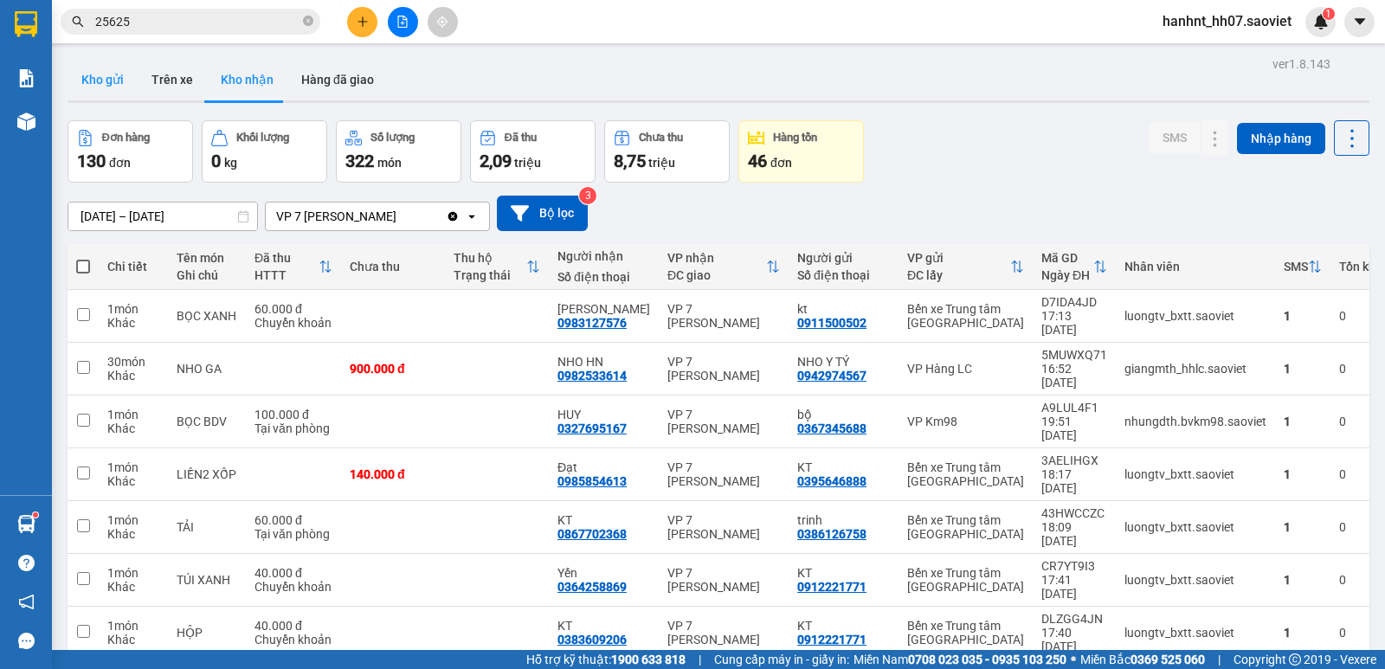
click at [90, 74] on button "Kho gửi" at bounding box center [103, 80] width 70 height 42
